Goal: Entertainment & Leisure: Consume media (video, audio)

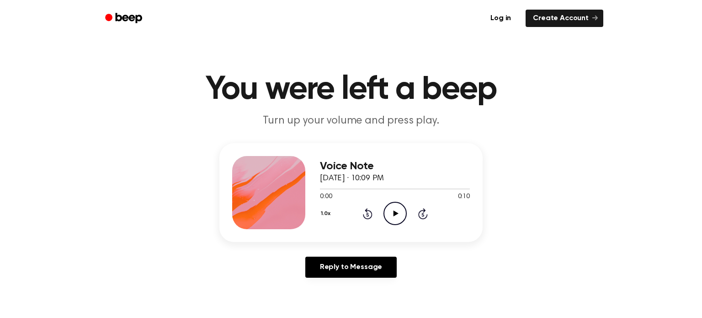
click at [393, 215] on icon "Play Audio" at bounding box center [394, 213] width 23 height 23
click at [398, 212] on icon "Play Audio" at bounding box center [394, 213] width 23 height 23
click at [398, 213] on icon "Play Audio" at bounding box center [394, 213] width 23 height 23
click at [398, 213] on icon "Pause Audio" at bounding box center [394, 213] width 23 height 23
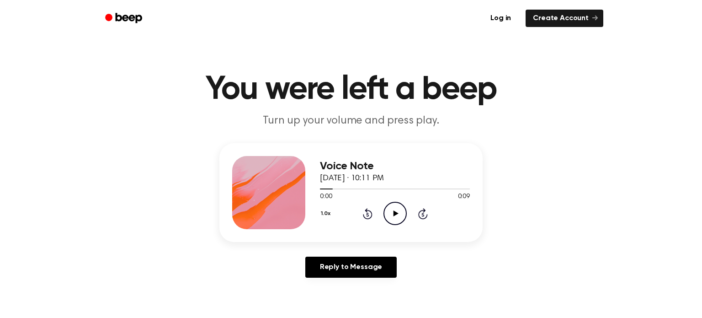
click at [398, 213] on icon "Play Audio" at bounding box center [394, 213] width 23 height 23
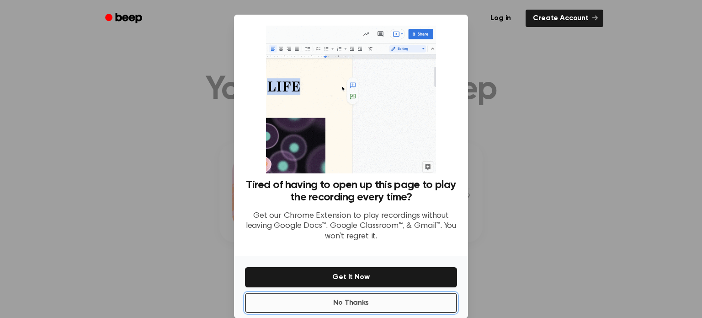
click at [426, 301] on button "No Thanks" at bounding box center [351, 303] width 212 height 20
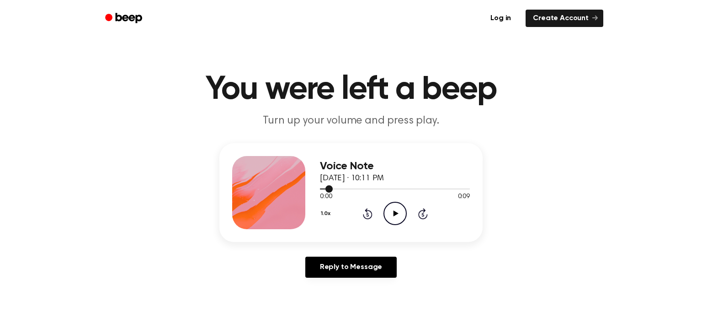
click at [410, 189] on div at bounding box center [395, 188] width 150 height 7
click at [401, 204] on icon "Play Audio" at bounding box center [394, 213] width 23 height 23
drag, startPoint x: 404, startPoint y: 186, endPoint x: 324, endPoint y: 196, distance: 81.0
click at [324, 196] on div "0:06 0:09 Your browser does not support the [object Object] element." at bounding box center [395, 193] width 150 height 17
click at [606, 134] on main "You were left a beep Turn up your volume and press play. Voice Note September 1…" at bounding box center [351, 282] width 702 height 564
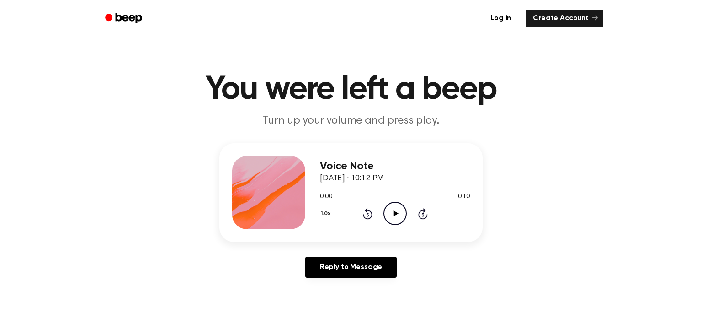
click at [391, 220] on icon "Play Audio" at bounding box center [394, 213] width 23 height 23
click at [394, 218] on icon "Pause Audio" at bounding box center [394, 213] width 23 height 23
click at [394, 218] on icon "Play Audio" at bounding box center [394, 213] width 23 height 23
click at [394, 232] on div "Voice Note September 18, 2025 · 10:13 PM 0:00 0:10 Your browser does not suppor…" at bounding box center [350, 192] width 263 height 99
click at [390, 221] on icon "Play Audio" at bounding box center [394, 213] width 23 height 23
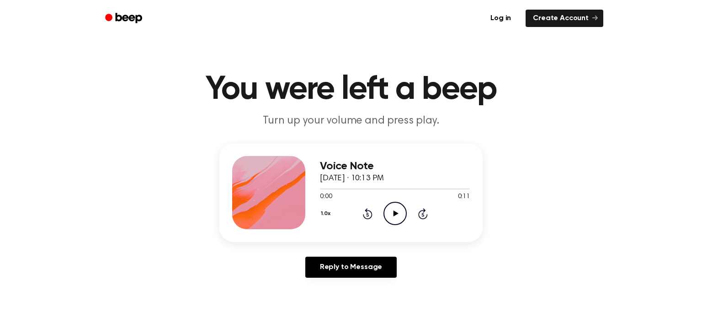
click at [394, 213] on icon at bounding box center [395, 213] width 5 height 6
click at [389, 207] on icon "Play Audio" at bounding box center [394, 213] width 23 height 23
click at [395, 212] on icon at bounding box center [395, 213] width 5 height 6
click at [404, 206] on circle at bounding box center [395, 213] width 22 height 22
click at [384, 213] on circle at bounding box center [395, 213] width 22 height 22
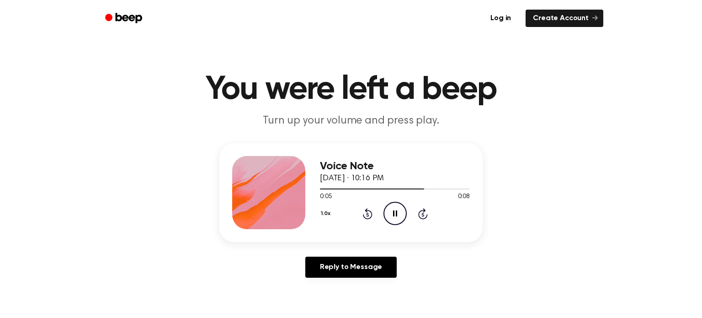
click at [377, 212] on div "1.0x Rewind 5 seconds Pause Audio Skip 5 seconds" at bounding box center [395, 213] width 150 height 23
click at [378, 200] on div "0:00 0:10" at bounding box center [395, 197] width 150 height 10
click at [396, 44] on main "You were left a beep Turn up your volume and press play. Voice Note September 1…" at bounding box center [351, 282] width 702 height 564
click at [384, 219] on icon "Play Audio" at bounding box center [394, 213] width 23 height 23
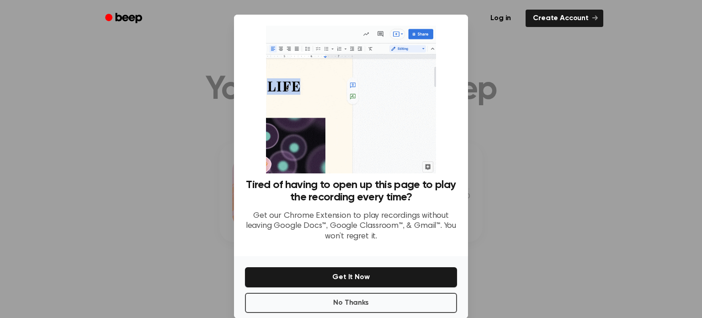
click at [499, 195] on div at bounding box center [351, 159] width 702 height 318
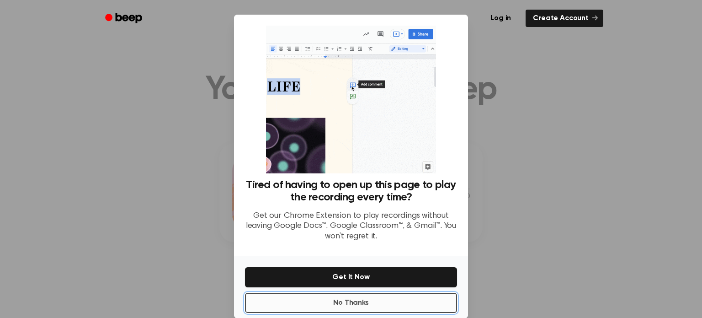
click at [330, 301] on button "No Thanks" at bounding box center [351, 303] width 212 height 20
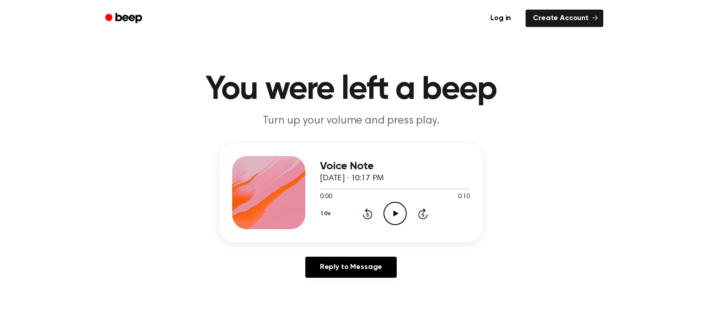
click at [389, 202] on icon "Play Audio" at bounding box center [394, 213] width 23 height 23
click at [312, 49] on main "You were left a beep Turn up your volume and press play. Voice Note September 1…" at bounding box center [351, 282] width 702 height 564
click at [399, 212] on icon "Play Audio" at bounding box center [394, 213] width 23 height 23
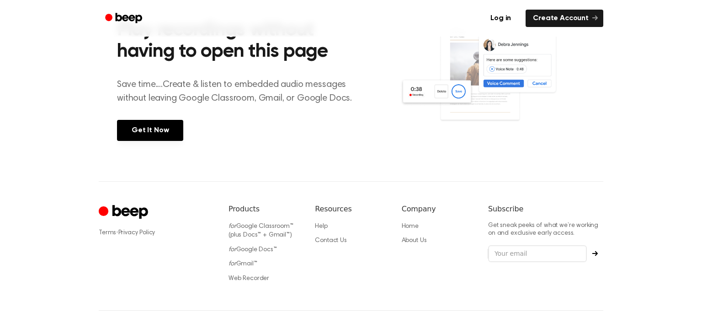
scroll to position [386, 0]
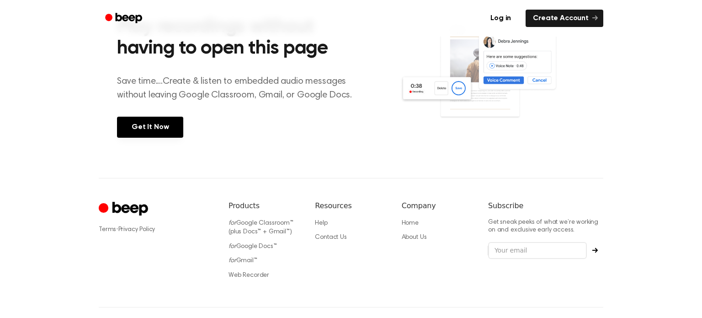
click at [329, 119] on div "Play recordings without having to open this page Save time....Create & listen t…" at bounding box center [258, 75] width 283 height 161
click at [32, 28] on header "Log in Create Account" at bounding box center [351, 18] width 702 height 37
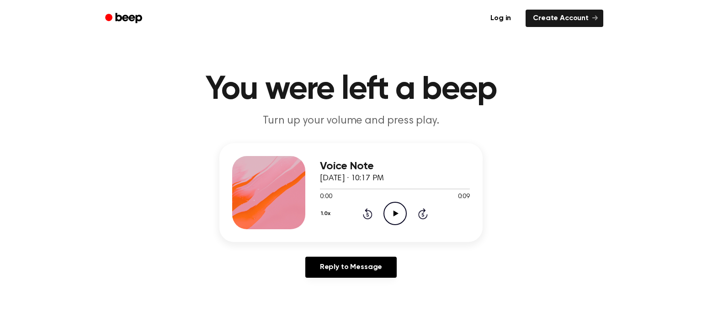
click at [389, 206] on icon "Play Audio" at bounding box center [394, 213] width 23 height 23
click at [398, 207] on icon "Play Audio" at bounding box center [394, 213] width 23 height 23
click at [399, 208] on icon "Play Audio" at bounding box center [394, 213] width 23 height 23
click at [403, 212] on icon "Play Audio" at bounding box center [394, 213] width 23 height 23
click at [381, 222] on div "1.0x Rewind 5 seconds Play Audio Skip 5 seconds" at bounding box center [395, 213] width 150 height 23
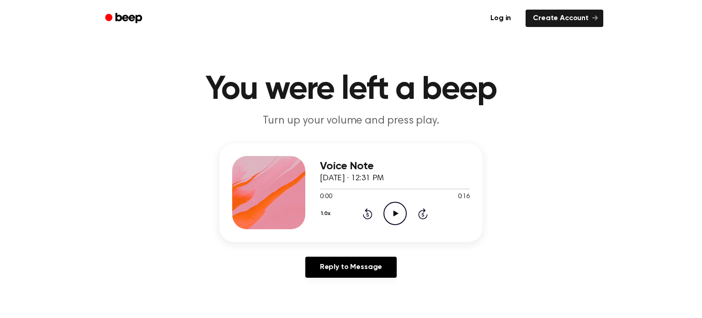
click at [390, 215] on icon "Play Audio" at bounding box center [394, 213] width 23 height 23
click at [398, 212] on icon "Play Audio" at bounding box center [394, 213] width 23 height 23
click at [399, 208] on icon "Play Audio" at bounding box center [394, 213] width 23 height 23
